Goal: Download file/media

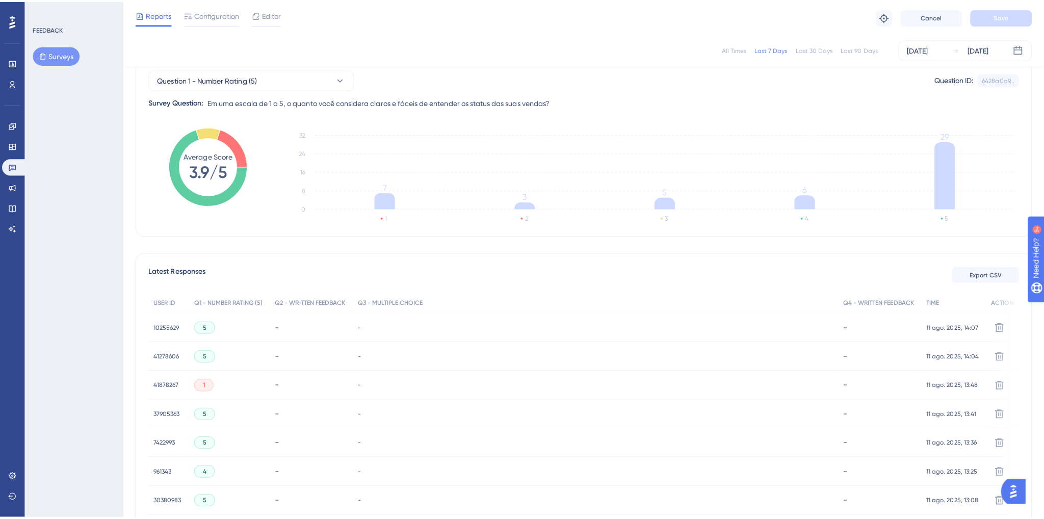
scroll to position [204, 0]
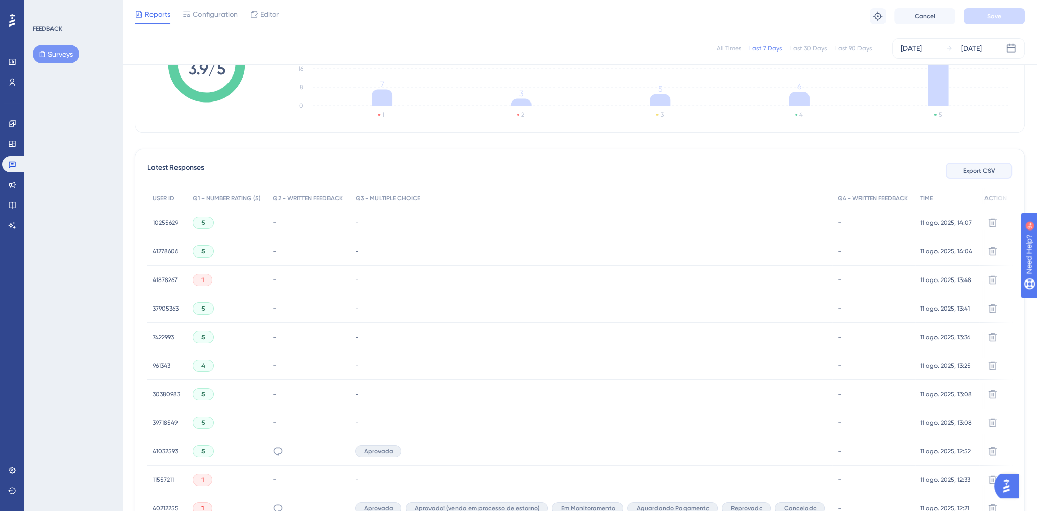
click at [970, 167] on span "Export CSV" at bounding box center [979, 171] width 32 height 8
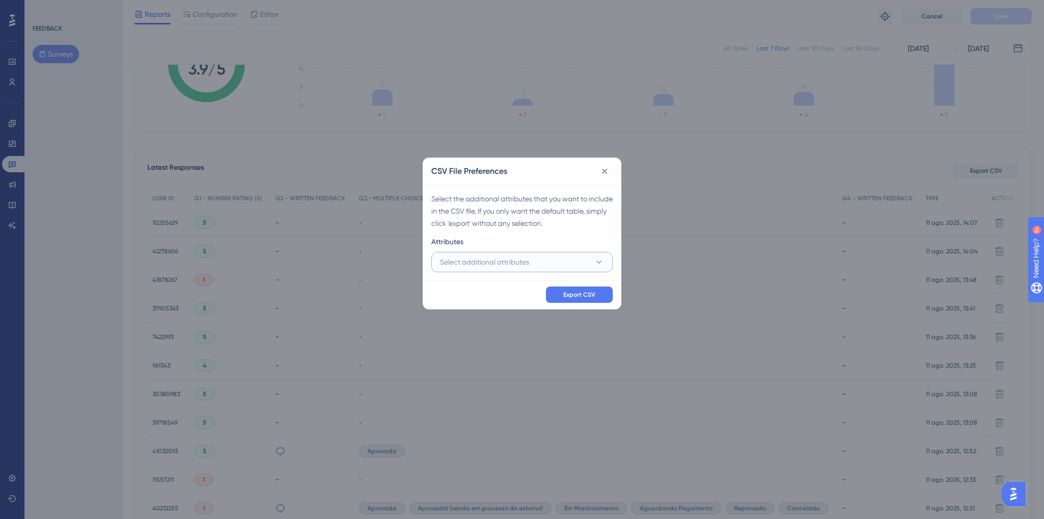
click at [586, 264] on button "Select additional attributes" at bounding box center [522, 262] width 182 height 20
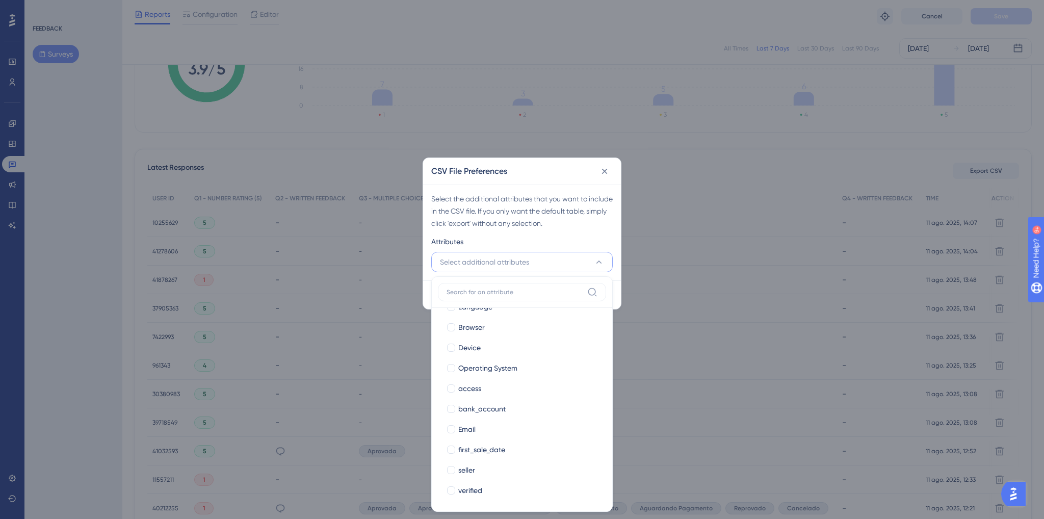
scroll to position [80, 0]
click at [478, 433] on div "Email" at bounding box center [528, 428] width 140 height 12
checkbox input "true"
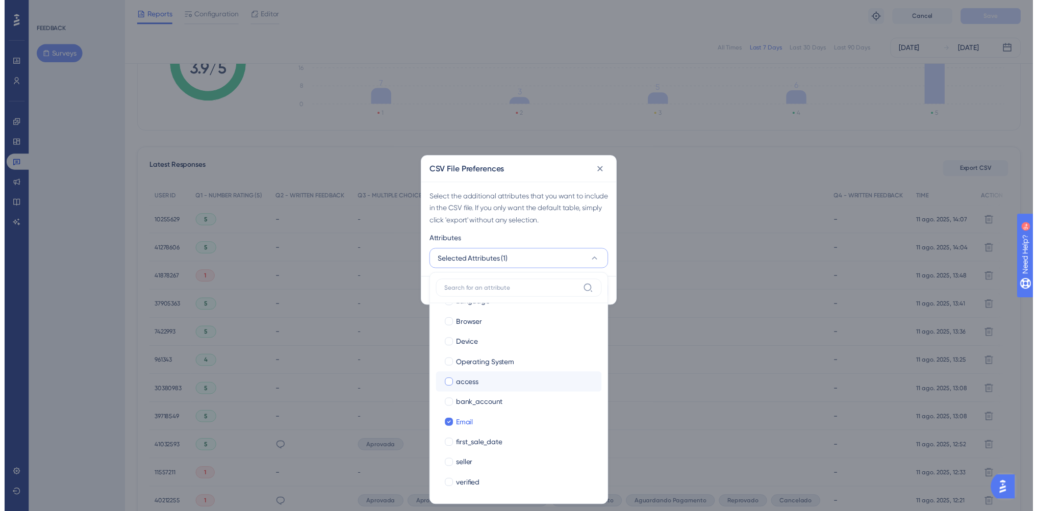
scroll to position [0, 0]
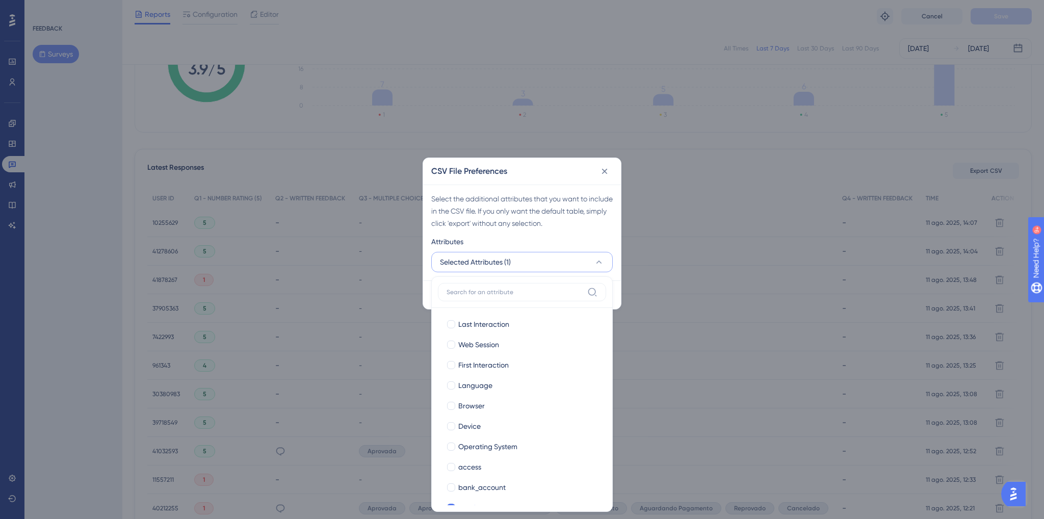
click at [547, 214] on div "Select the additional attributes that you want to include in the CSV file. If y…" at bounding box center [522, 211] width 182 height 37
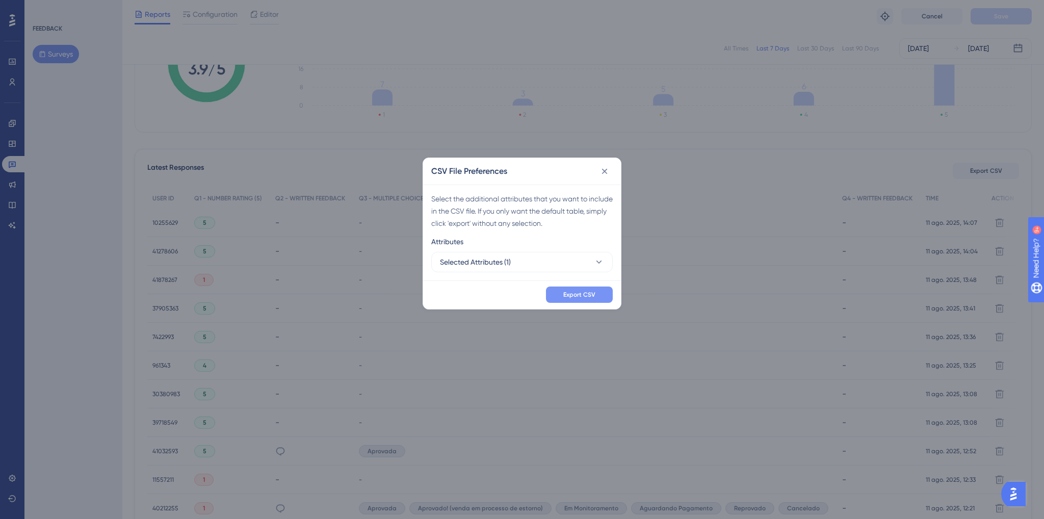
click at [577, 291] on span "Export CSV" at bounding box center [579, 295] width 32 height 8
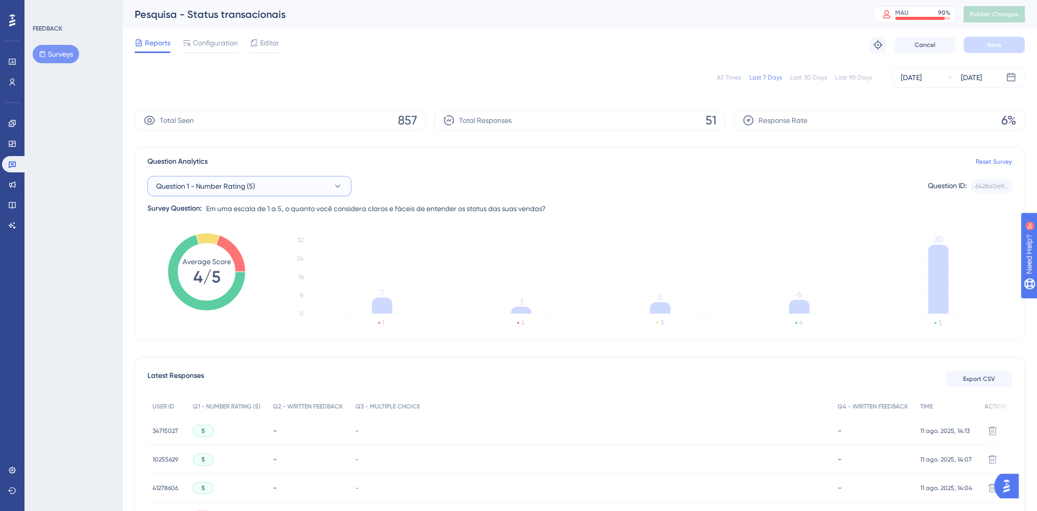
click at [288, 194] on button "Question 1 - Number Rating (5)" at bounding box center [249, 186] width 204 height 20
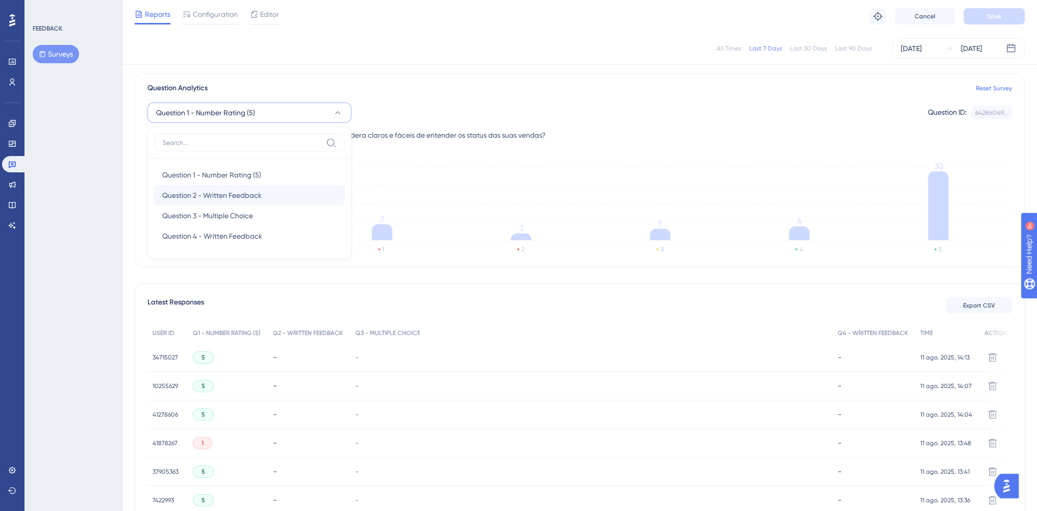
scroll to position [51, 0]
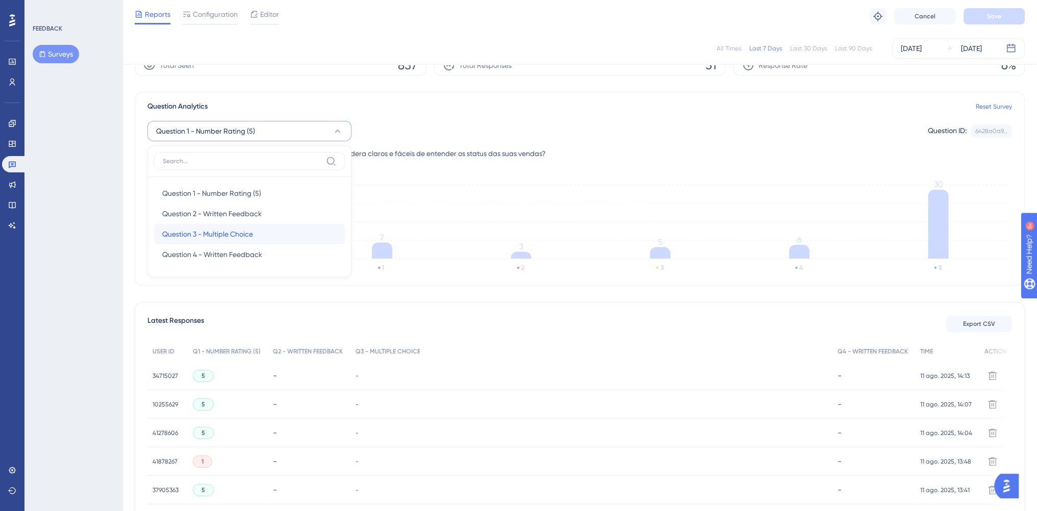
click at [259, 234] on div "Question 3 - Multiple Choice Question 3 - Multiple Choice" at bounding box center [249, 234] width 174 height 20
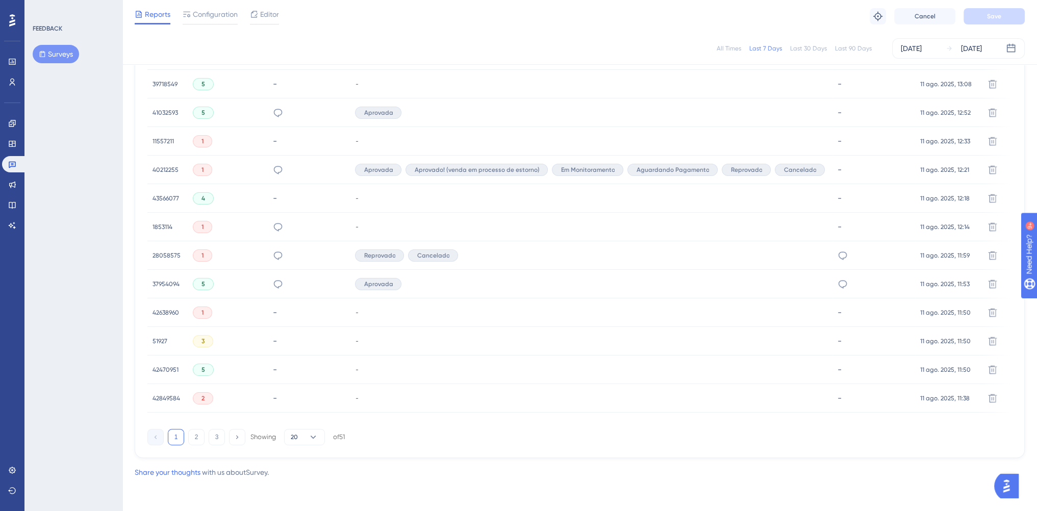
scroll to position [0, 0]
